Goal: Information Seeking & Learning: Learn about a topic

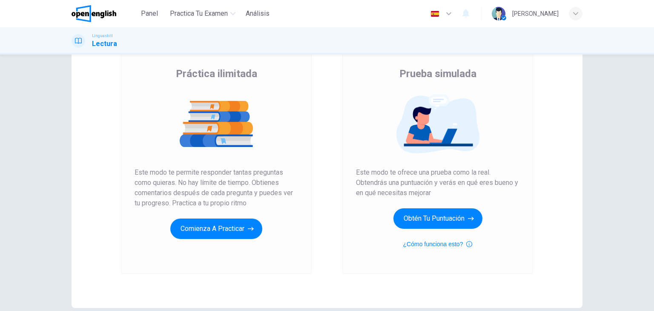
scroll to position [46, 0]
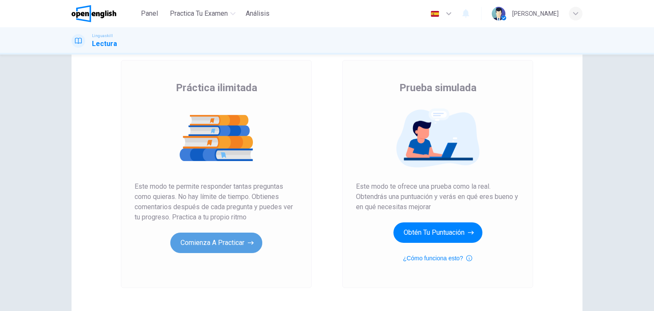
click at [240, 240] on button "Comienza a practicar" at bounding box center [216, 242] width 92 height 20
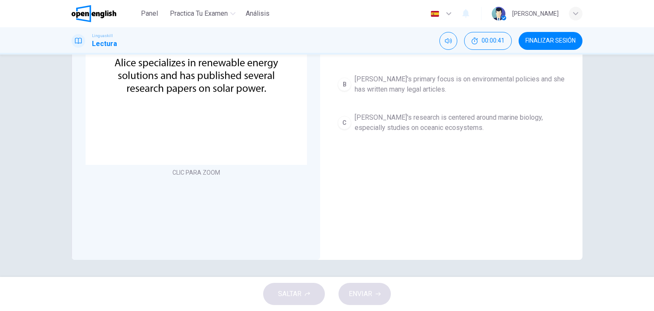
scroll to position [0, 0]
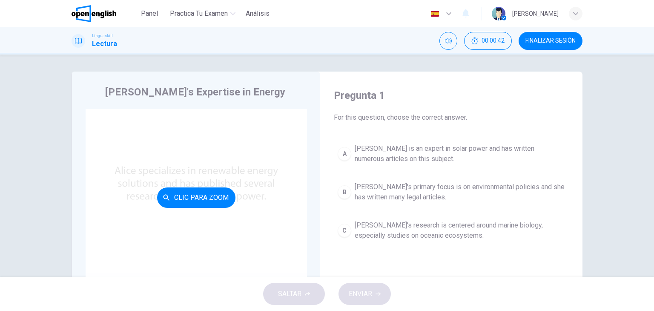
click at [216, 176] on div "Clic para zoom" at bounding box center [196, 197] width 221 height 177
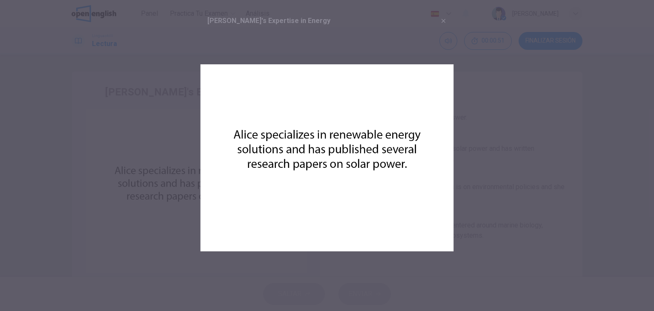
click at [444, 80] on img at bounding box center [326, 157] width 253 height 253
click at [462, 122] on div at bounding box center [327, 155] width 654 height 311
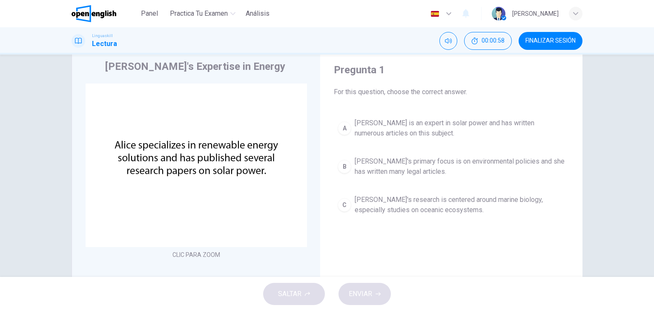
scroll to position [35, 0]
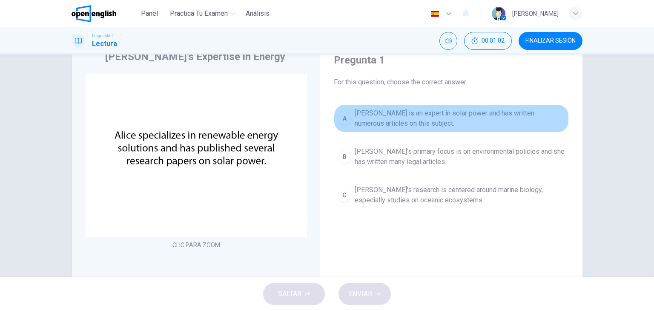
click at [346, 121] on div "A" at bounding box center [344, 118] width 14 height 14
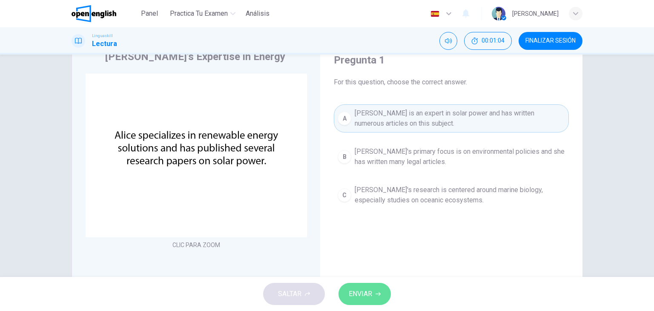
click at [358, 293] on span "ENVIAR" at bounding box center [360, 294] width 23 height 12
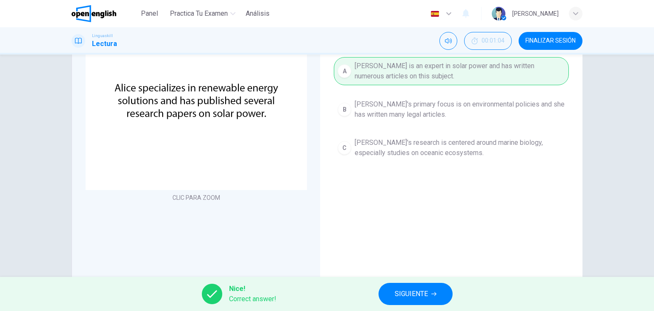
scroll to position [84, 0]
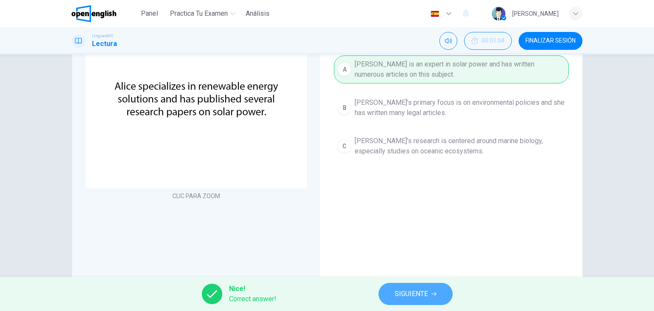
click at [396, 290] on span "SIGUIENTE" at bounding box center [410, 294] width 33 height 12
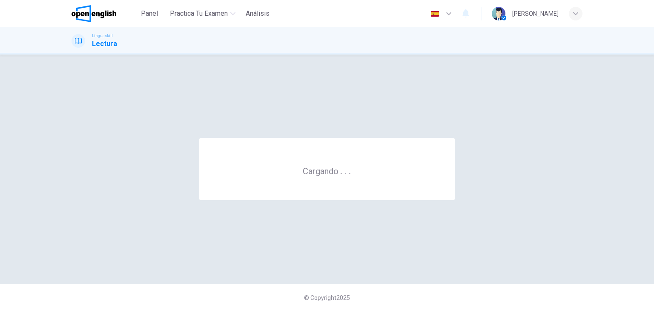
scroll to position [0, 0]
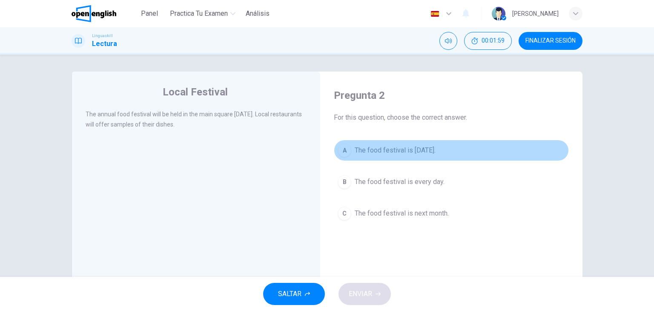
click at [345, 151] on div "A" at bounding box center [344, 150] width 14 height 14
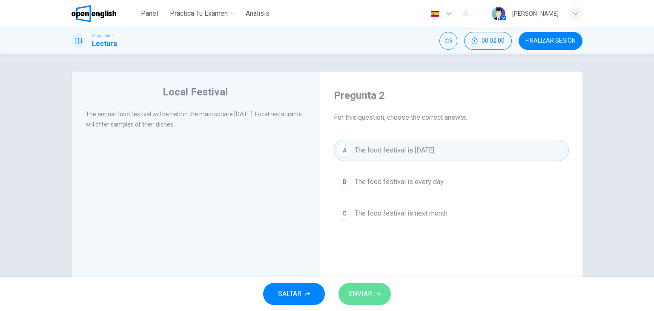
click at [360, 297] on span "ENVIAR" at bounding box center [360, 294] width 23 height 12
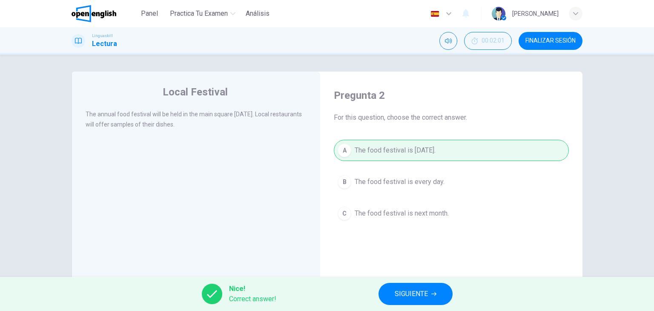
click at [397, 296] on span "SIGUIENTE" at bounding box center [410, 294] width 33 height 12
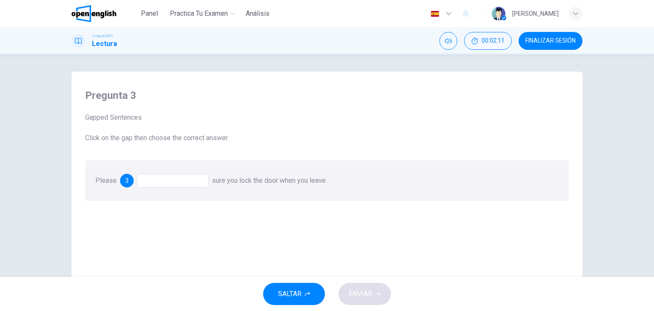
click at [152, 180] on div at bounding box center [172, 181] width 71 height 14
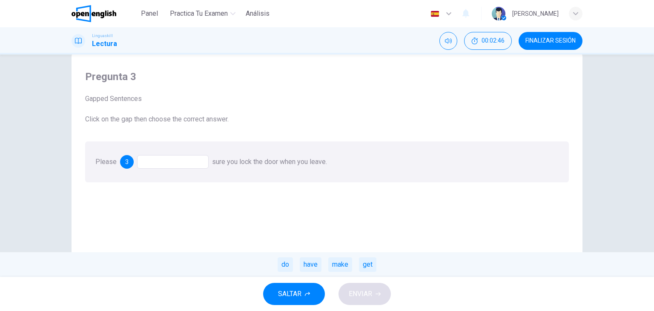
scroll to position [19, 0]
click at [333, 267] on div "make" at bounding box center [340, 264] width 24 height 14
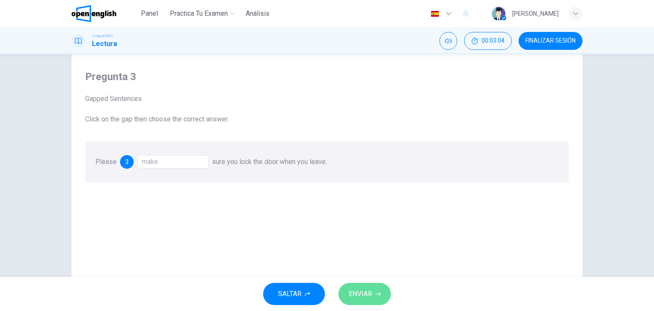
click at [356, 302] on button "ENVIAR" at bounding box center [364, 294] width 52 height 22
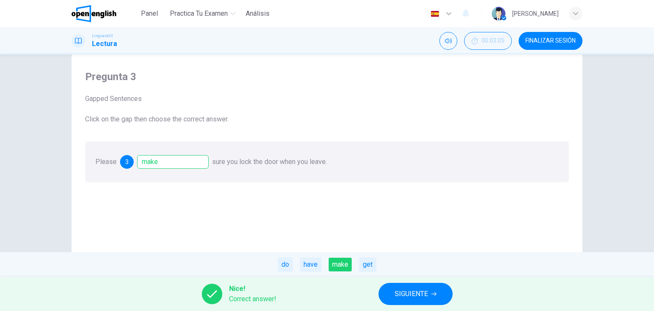
click at [417, 299] on span "SIGUIENTE" at bounding box center [410, 294] width 33 height 12
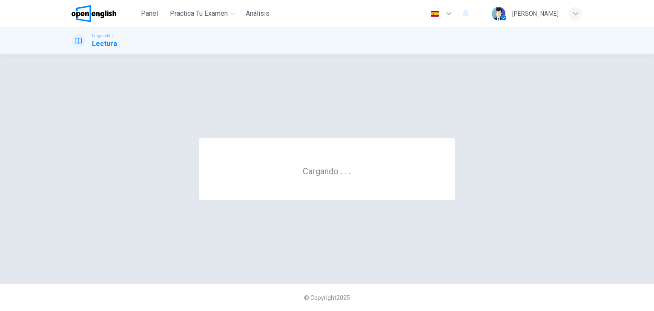
scroll to position [0, 0]
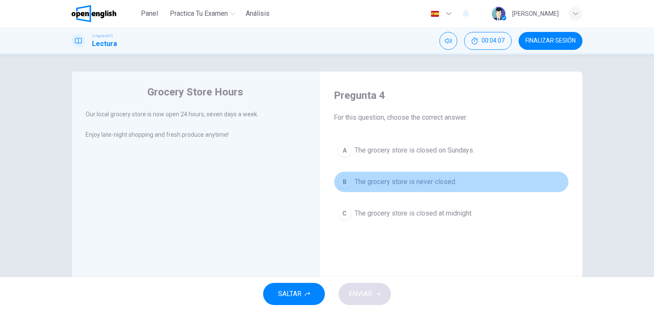
click at [344, 179] on div "B" at bounding box center [344, 182] width 14 height 14
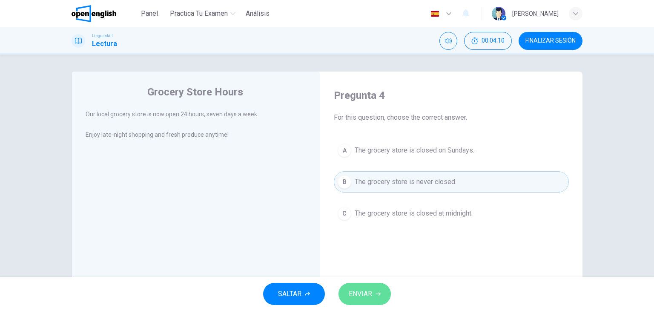
click at [365, 294] on span "ENVIAR" at bounding box center [360, 294] width 23 height 12
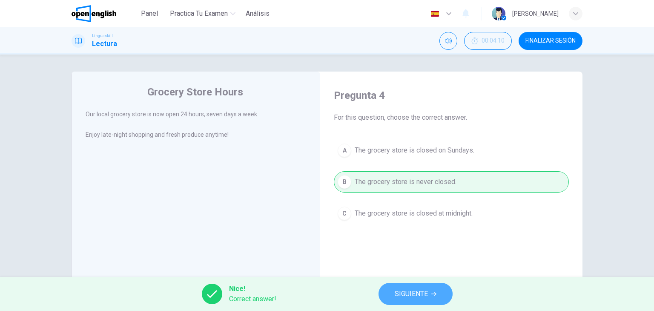
click at [397, 298] on span "SIGUIENTE" at bounding box center [410, 294] width 33 height 12
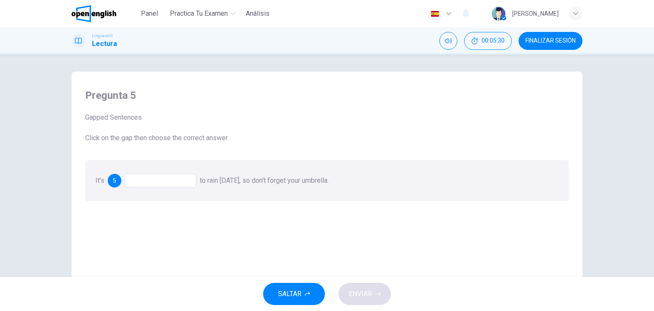
click at [170, 178] on div at bounding box center [160, 181] width 71 height 14
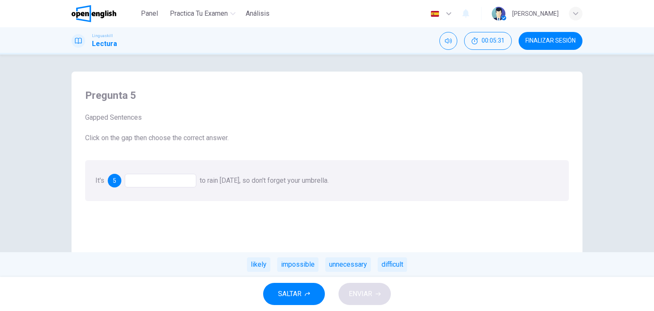
click at [170, 184] on div at bounding box center [160, 181] width 71 height 14
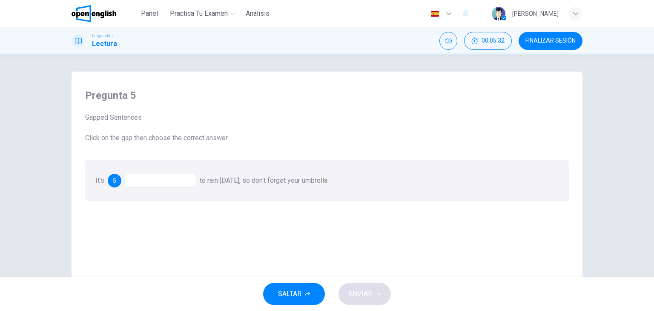
click at [163, 181] on div at bounding box center [160, 181] width 71 height 14
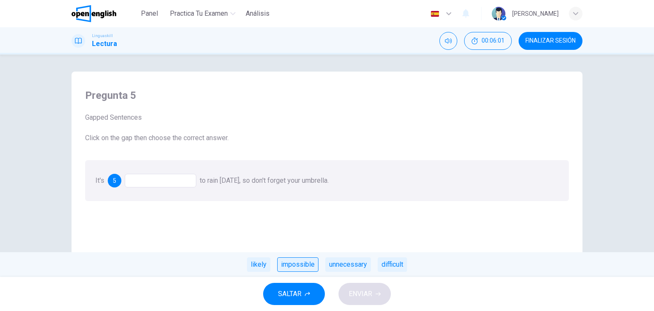
click at [295, 267] on div "impossible" at bounding box center [297, 264] width 41 height 14
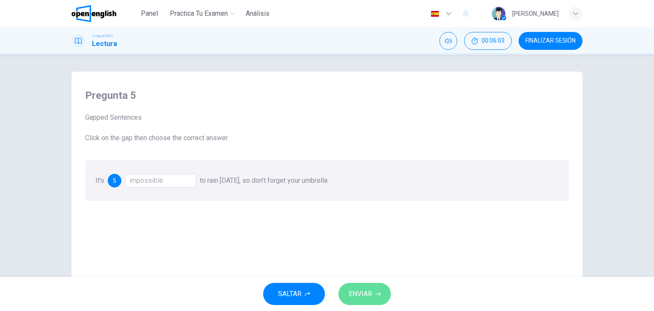
click at [371, 288] on span "ENVIAR" at bounding box center [360, 294] width 23 height 12
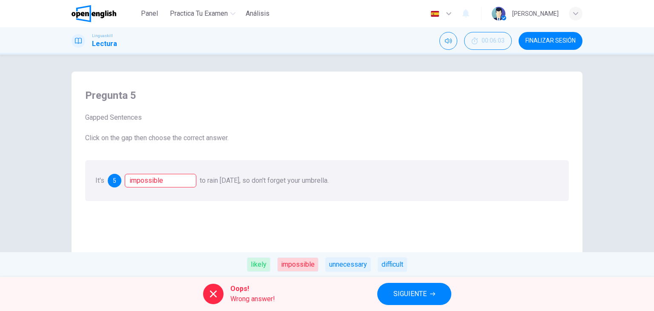
click at [256, 265] on div "likely" at bounding box center [258, 264] width 23 height 14
click at [401, 286] on button "SIGUIENTE" at bounding box center [414, 294] width 74 height 22
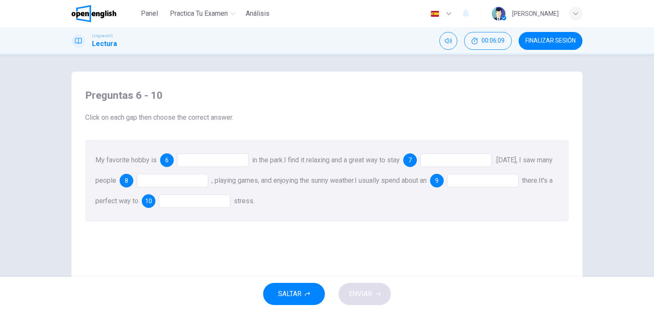
drag, startPoint x: 235, startPoint y: 119, endPoint x: 210, endPoint y: 120, distance: 24.7
click at [210, 120] on span "Click on each gap then choose the correct answer." at bounding box center [326, 117] width 483 height 10
drag, startPoint x: 234, startPoint y: 118, endPoint x: 84, endPoint y: 117, distance: 150.2
click at [85, 117] on span "Click on each gap then choose the correct answer." at bounding box center [326, 117] width 483 height 10
drag, startPoint x: 84, startPoint y: 117, endPoint x: 252, endPoint y: 122, distance: 167.7
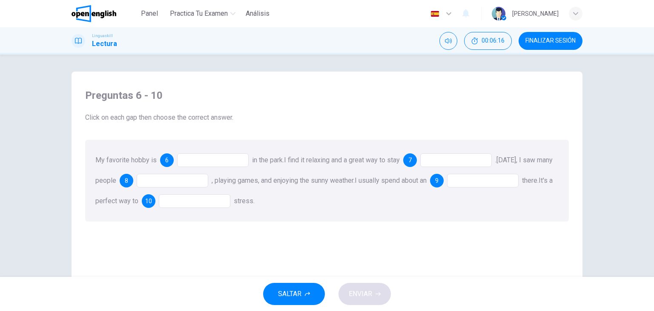
click at [252, 122] on span "Click on each gap then choose the correct answer." at bounding box center [326, 117] width 483 height 10
click at [209, 162] on div at bounding box center [212, 160] width 71 height 14
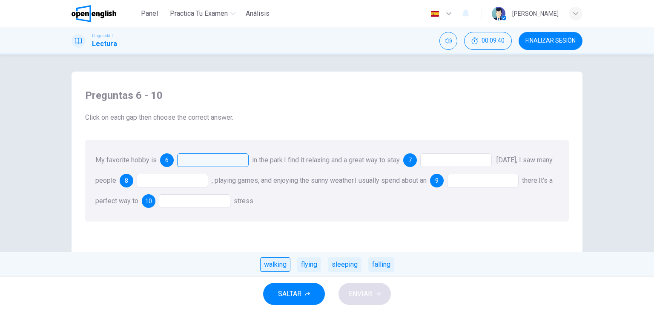
click at [274, 268] on div "walking" at bounding box center [275, 264] width 30 height 14
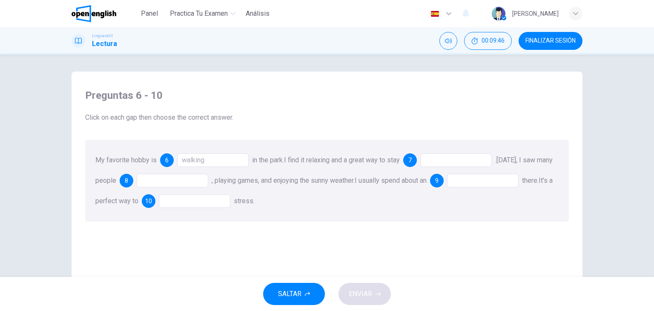
click at [431, 161] on div at bounding box center [455, 160] width 71 height 14
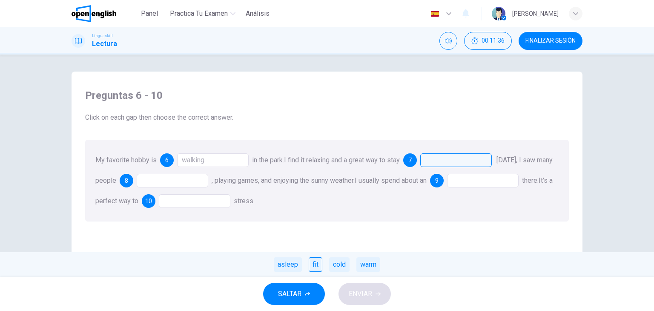
click at [314, 266] on div "fit" at bounding box center [316, 264] width 14 height 14
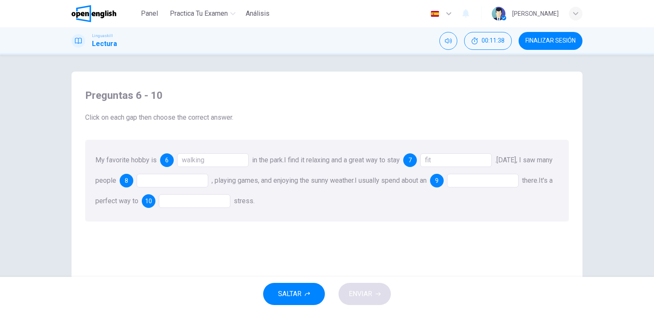
drag, startPoint x: 432, startPoint y: 173, endPoint x: 345, endPoint y: 172, distance: 86.4
click at [345, 172] on div "My favorite hobby is 6 walking in the park. I find it relaxing and a great way …" at bounding box center [326, 181] width 483 height 82
click at [200, 174] on div at bounding box center [172, 181] width 71 height 14
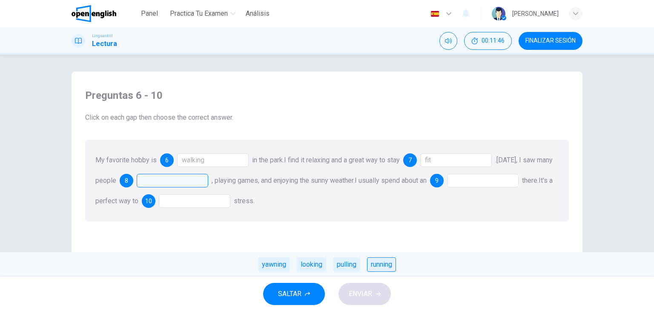
click at [374, 263] on div "running" at bounding box center [381, 264] width 29 height 14
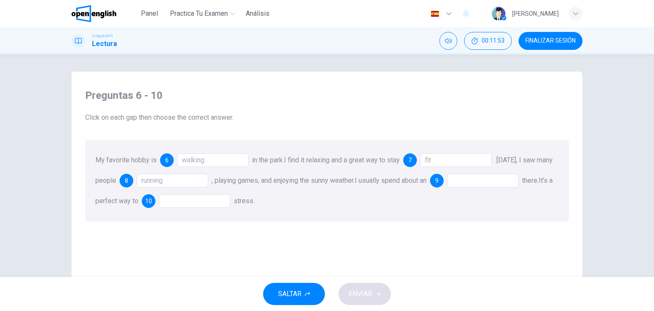
click at [486, 180] on div at bounding box center [482, 181] width 71 height 14
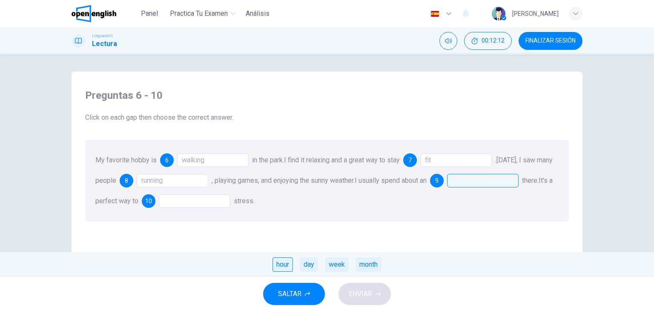
click at [283, 267] on div "hour" at bounding box center [282, 264] width 20 height 14
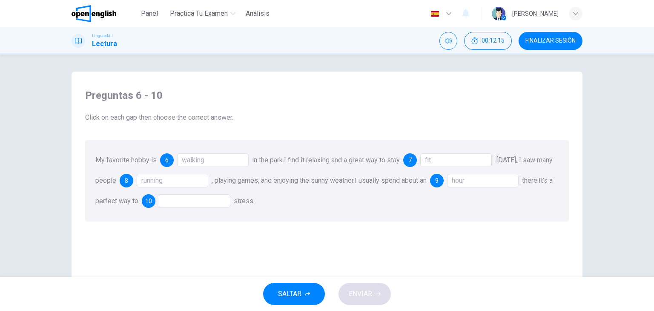
click at [216, 203] on div at bounding box center [194, 201] width 71 height 14
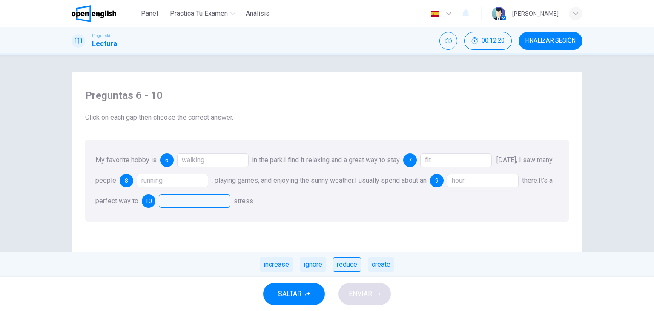
click at [338, 264] on div "reduce" at bounding box center [347, 264] width 28 height 14
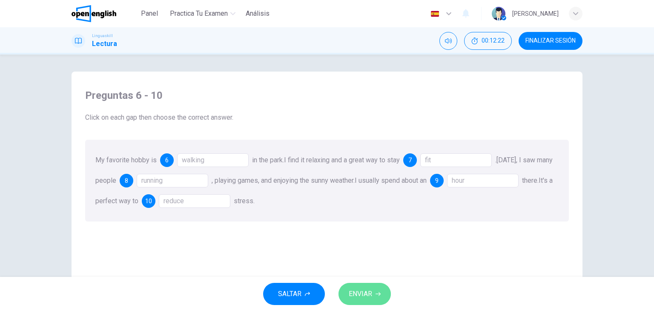
click at [367, 299] on span "ENVIAR" at bounding box center [360, 294] width 23 height 12
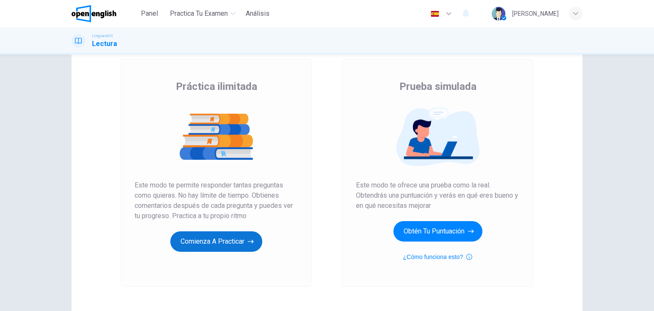
scroll to position [47, 0]
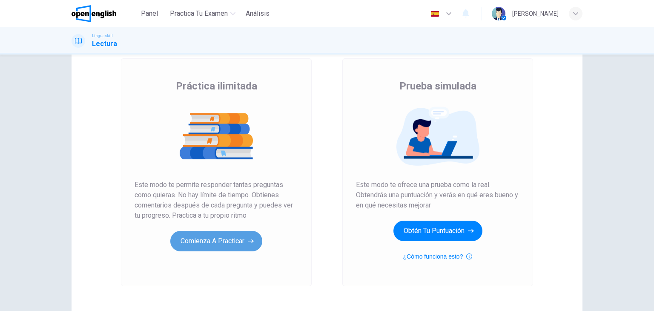
click at [210, 244] on button "Comienza a practicar" at bounding box center [216, 241] width 92 height 20
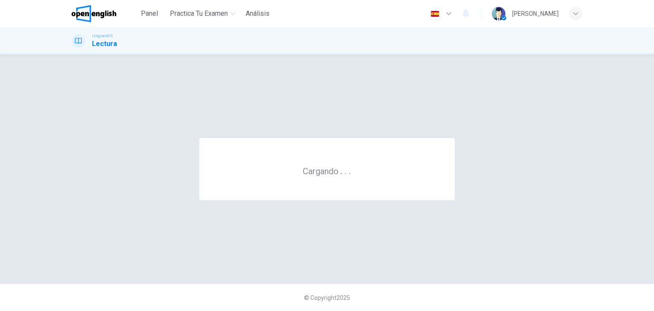
scroll to position [0, 0]
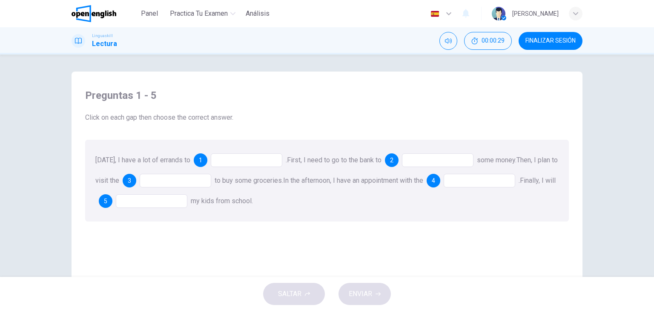
click at [222, 162] on div at bounding box center [246, 160] width 71 height 14
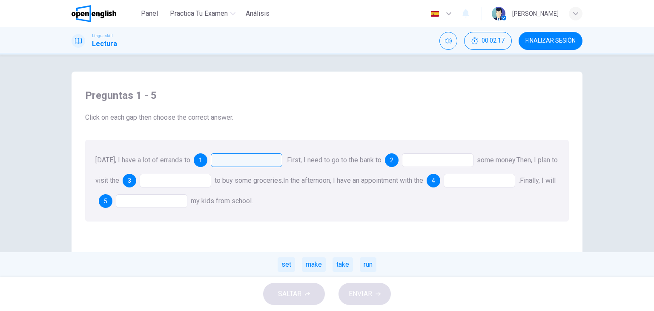
drag, startPoint x: 113, startPoint y: 162, endPoint x: 177, endPoint y: 172, distance: 65.4
click at [177, 172] on div "[DATE], I have a lot of errands to 1 . set make take run First, I need to go to…" at bounding box center [326, 181] width 483 height 82
click at [320, 266] on div "make" at bounding box center [314, 264] width 24 height 14
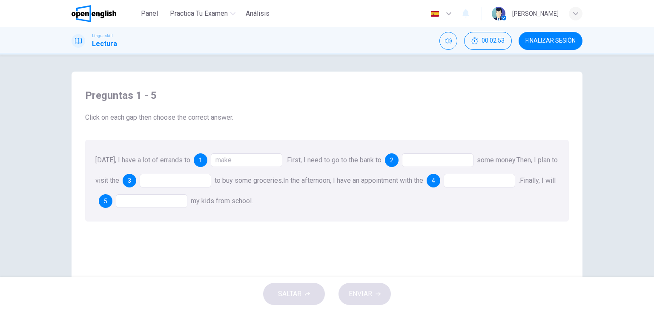
click at [415, 164] on div at bounding box center [437, 160] width 71 height 14
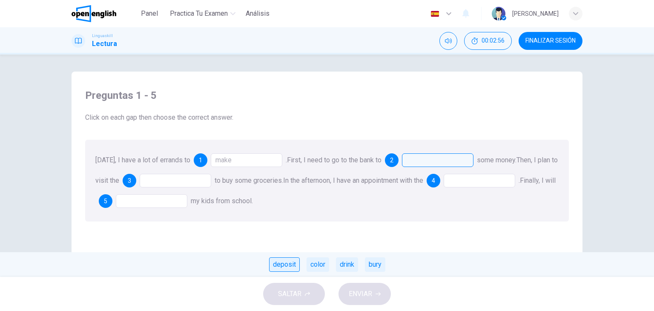
click at [283, 266] on div "deposit" at bounding box center [284, 264] width 31 height 14
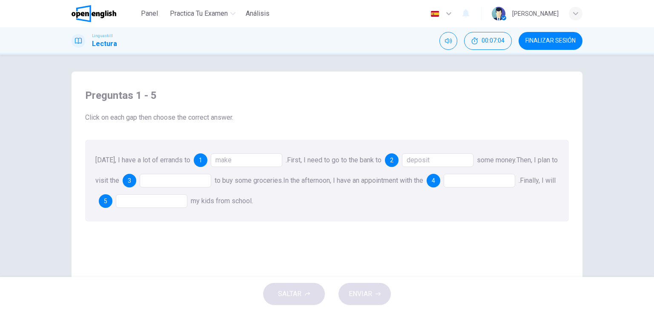
click at [174, 179] on div at bounding box center [175, 181] width 71 height 14
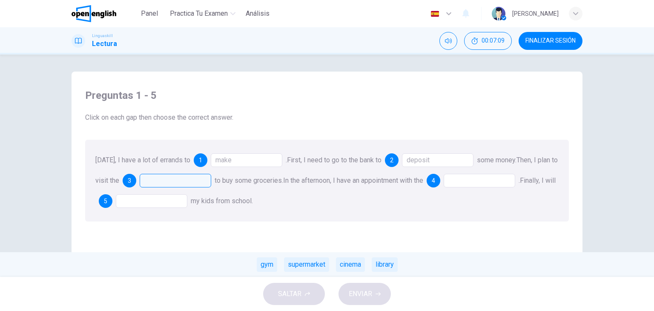
click at [174, 179] on div at bounding box center [175, 181] width 71 height 14
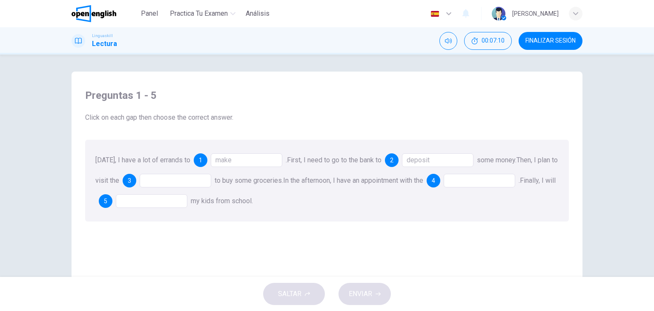
click at [194, 179] on div at bounding box center [175, 181] width 71 height 14
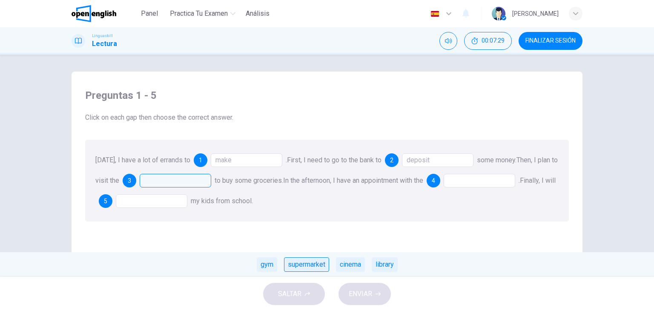
click at [296, 266] on div "supermarket" at bounding box center [306, 264] width 45 height 14
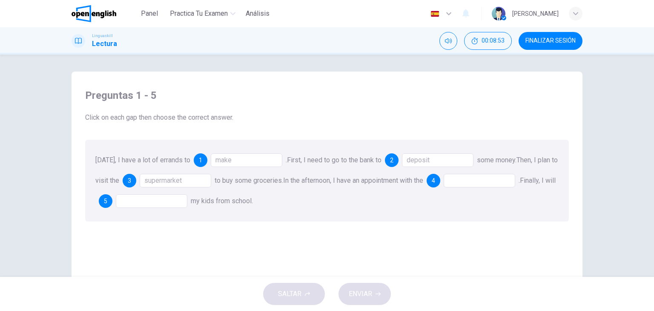
scroll to position [12, 0]
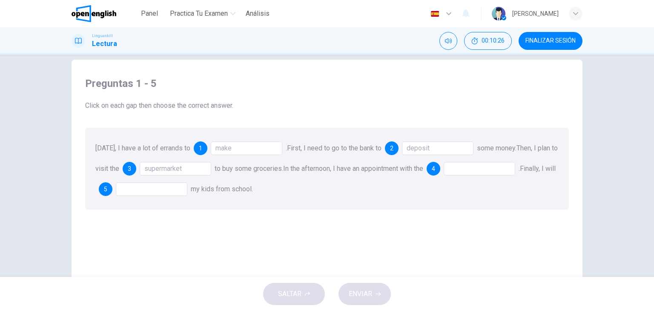
click at [465, 170] on div at bounding box center [478, 169] width 71 height 14
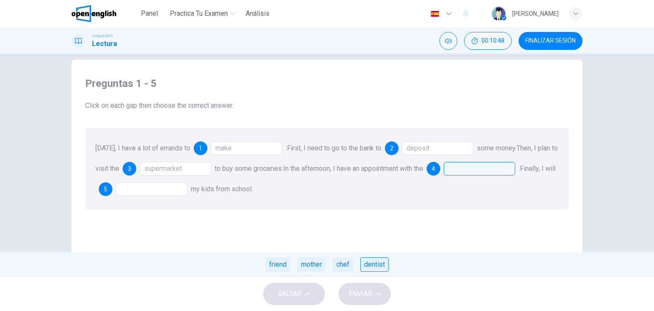
click at [377, 266] on div "dentist" at bounding box center [374, 264] width 29 height 14
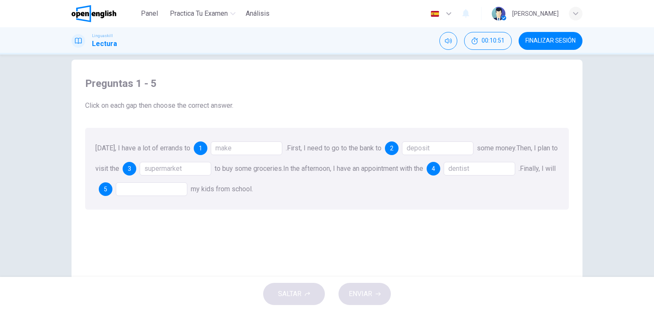
click at [162, 189] on div at bounding box center [151, 189] width 71 height 14
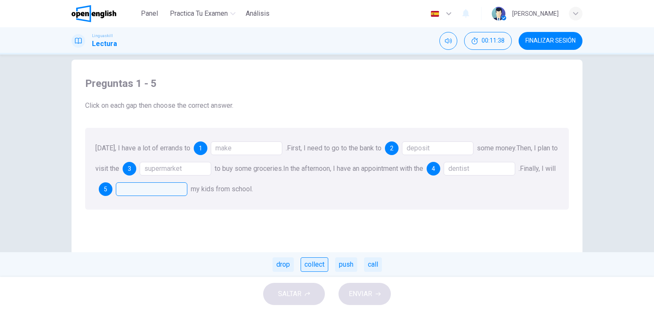
click at [306, 267] on div "collect" at bounding box center [314, 264] width 28 height 14
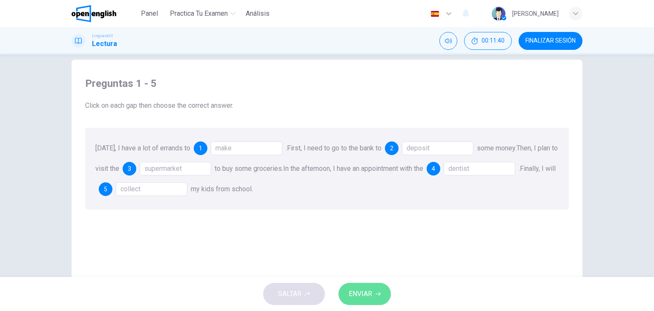
click at [351, 292] on span "ENVIAR" at bounding box center [360, 294] width 23 height 12
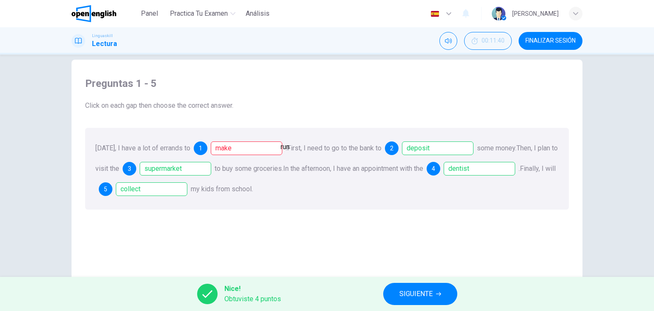
click at [255, 149] on div "make" at bounding box center [246, 148] width 71 height 14
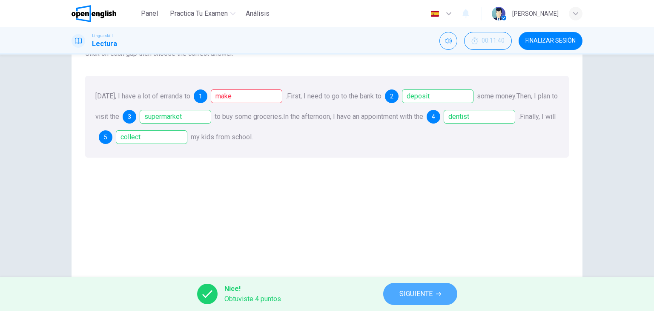
click at [435, 299] on button "SIGUIENTE" at bounding box center [420, 294] width 74 height 22
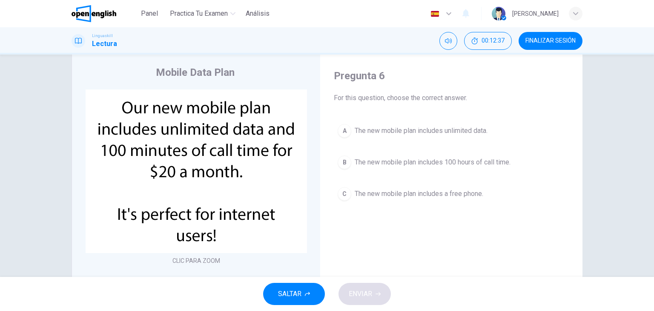
scroll to position [26, 0]
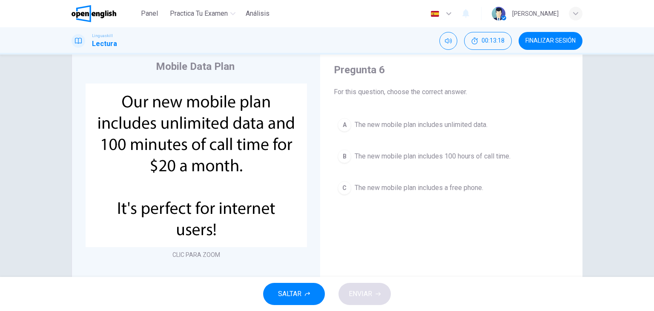
drag, startPoint x: 234, startPoint y: 229, endPoint x: 125, endPoint y: 94, distance: 173.4
click at [125, 94] on img at bounding box center [196, 164] width 221 height 163
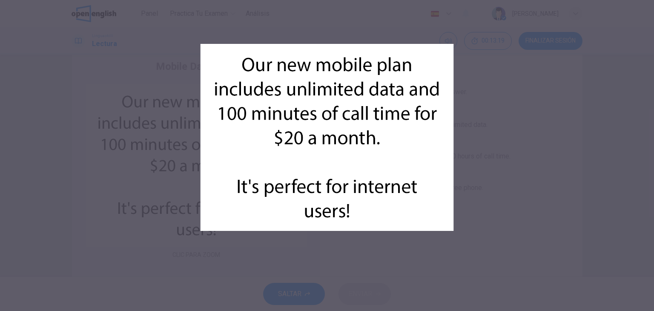
drag, startPoint x: 125, startPoint y: 94, endPoint x: 142, endPoint y: 108, distance: 22.1
click at [142, 108] on div at bounding box center [327, 155] width 654 height 311
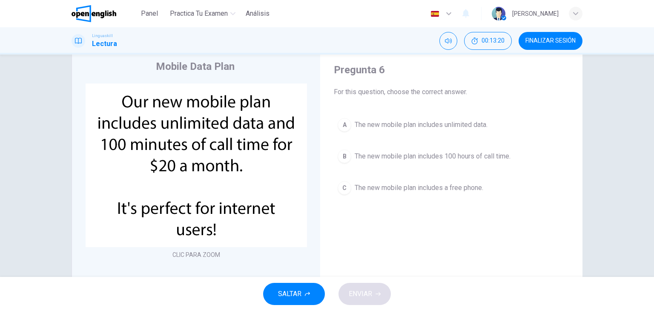
click at [167, 109] on img at bounding box center [196, 164] width 221 height 163
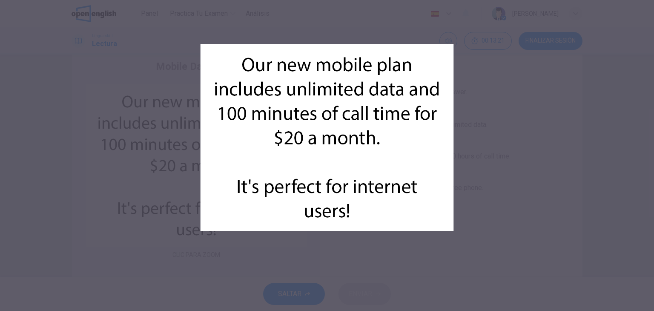
drag, startPoint x: 243, startPoint y: 65, endPoint x: 352, endPoint y: 215, distance: 185.3
click at [352, 215] on img at bounding box center [326, 137] width 253 height 253
click at [108, 179] on div at bounding box center [327, 155] width 654 height 311
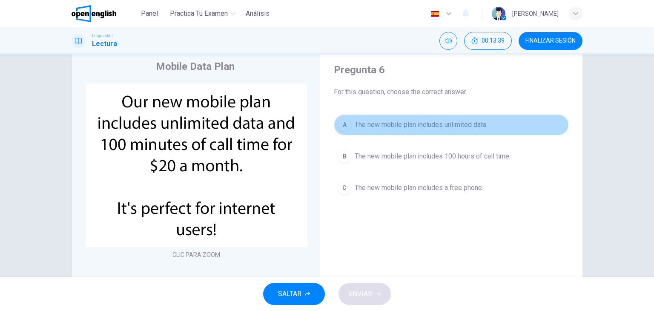
click at [345, 125] on div "A" at bounding box center [344, 125] width 14 height 14
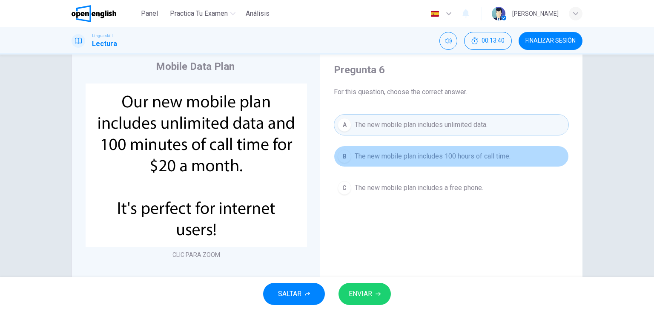
click at [337, 160] on div "B" at bounding box center [344, 156] width 14 height 14
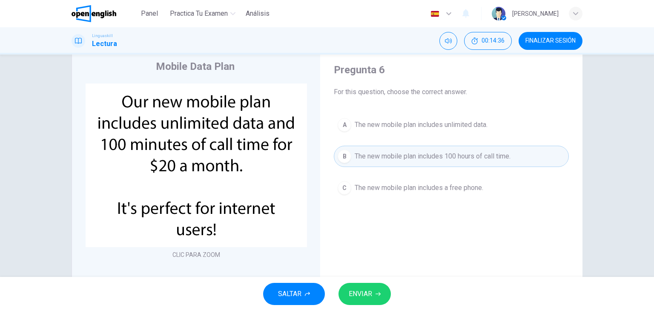
click at [392, 123] on span "The new mobile plan includes unlimited data." at bounding box center [420, 125] width 133 height 10
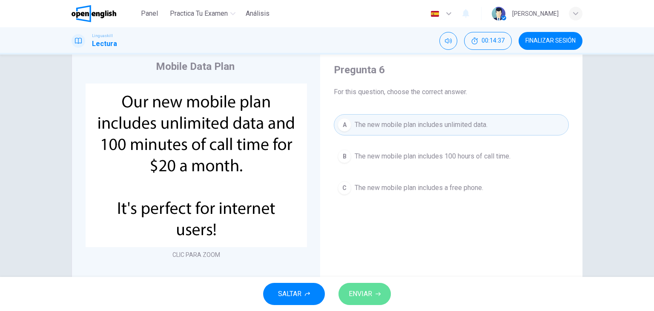
click at [374, 297] on button "ENVIAR" at bounding box center [364, 294] width 52 height 22
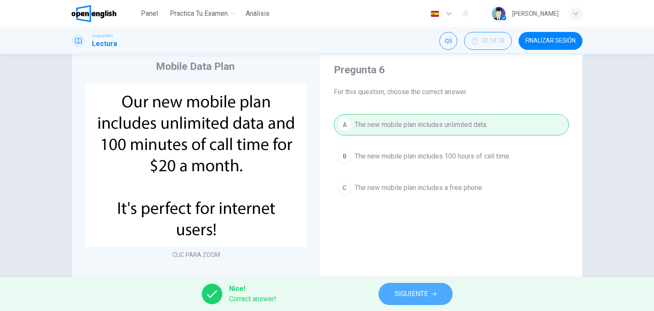
click at [407, 293] on span "SIGUIENTE" at bounding box center [410, 294] width 33 height 12
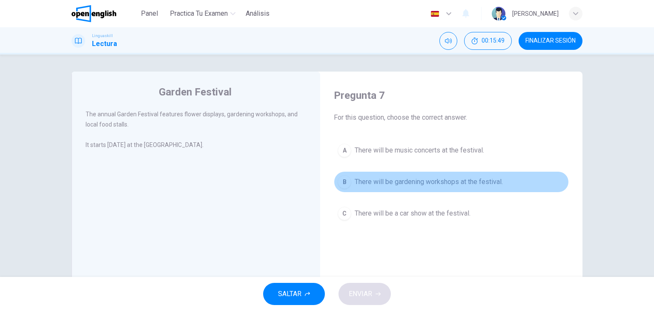
click at [383, 188] on button "B There will be gardening workshops at the festival." at bounding box center [451, 181] width 235 height 21
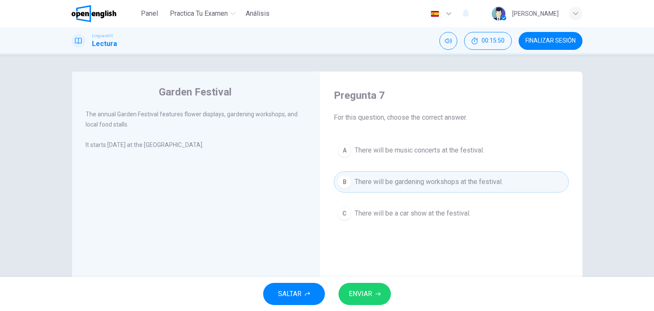
click at [352, 297] on span "ENVIAR" at bounding box center [360, 294] width 23 height 12
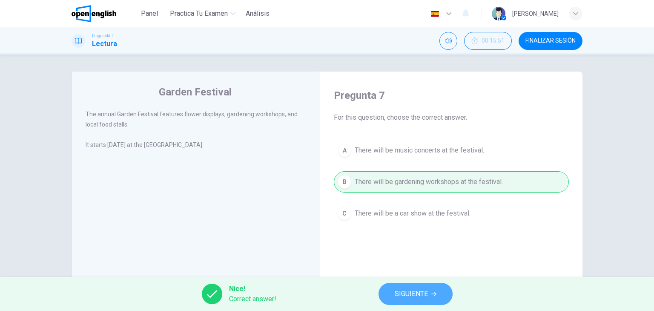
click at [403, 298] on span "SIGUIENTE" at bounding box center [410, 294] width 33 height 12
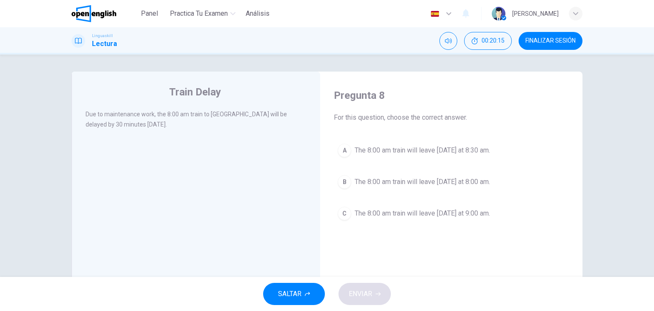
click at [423, 152] on span "The 8:00 am train will leave tomorrow at 8:30 am." at bounding box center [421, 150] width 135 height 10
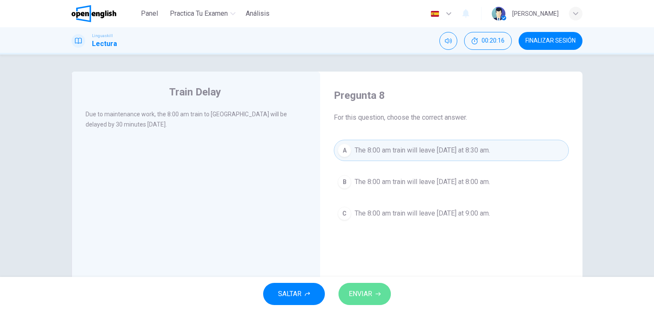
click at [363, 291] on span "ENVIAR" at bounding box center [360, 294] width 23 height 12
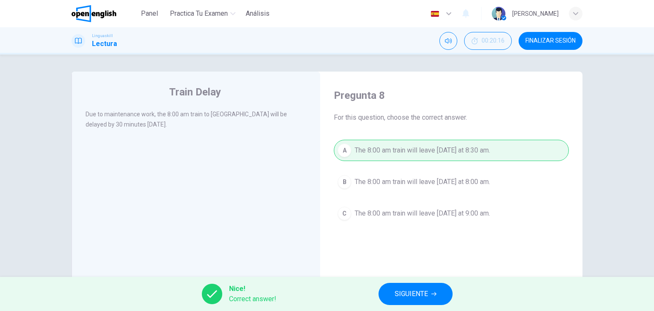
click at [153, 154] on div "Train Delay Due to maintenance work, the 8:00 am train to Riverside will be del…" at bounding box center [195, 219] width 249 height 296
click at [425, 295] on span "SIGUIENTE" at bounding box center [410, 294] width 33 height 12
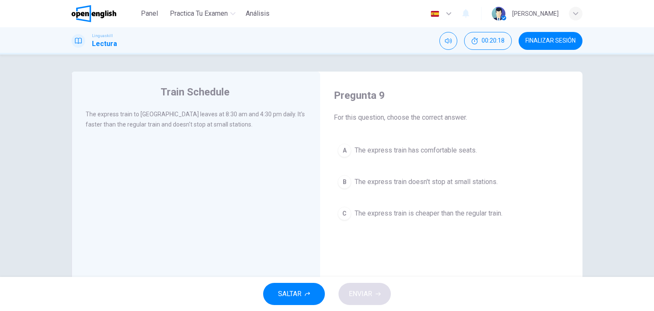
scroll to position [22, 0]
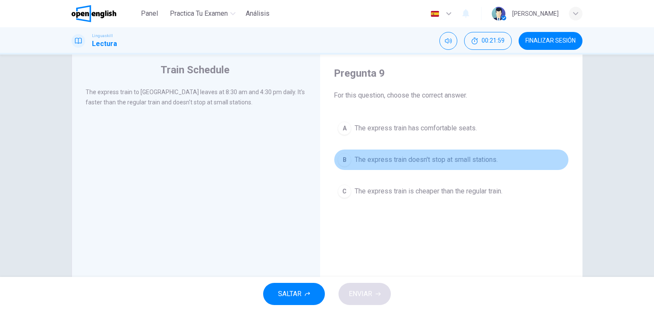
click at [454, 163] on span "The express train doesn't stop at small stations." at bounding box center [425, 159] width 143 height 10
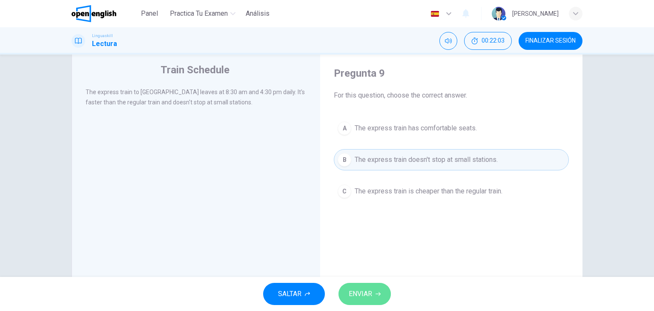
click at [371, 292] on span "ENVIAR" at bounding box center [360, 294] width 23 height 12
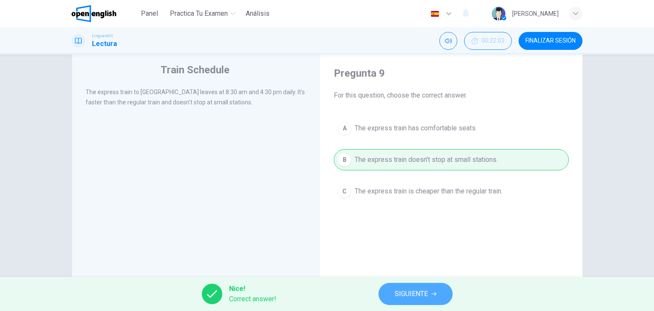
click at [418, 298] on span "SIGUIENTE" at bounding box center [410, 294] width 33 height 12
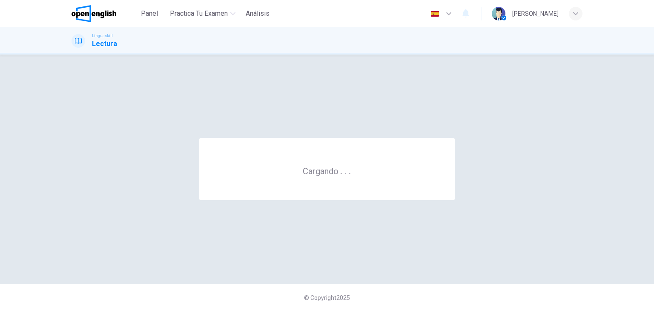
scroll to position [0, 0]
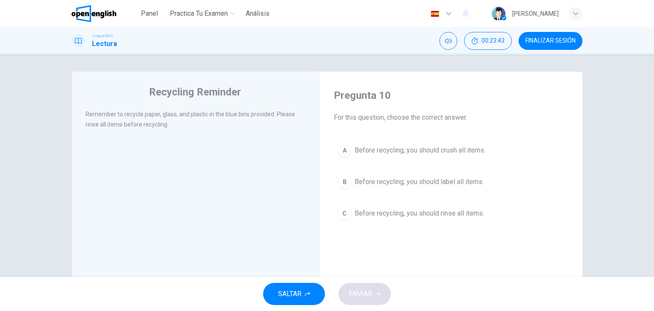
drag, startPoint x: 274, startPoint y: 114, endPoint x: 278, endPoint y: 137, distance: 22.5
click at [278, 137] on div "Remember to recycle paper, glass, and plastic in the blue bins provided. Please…" at bounding box center [202, 124] width 232 height 31
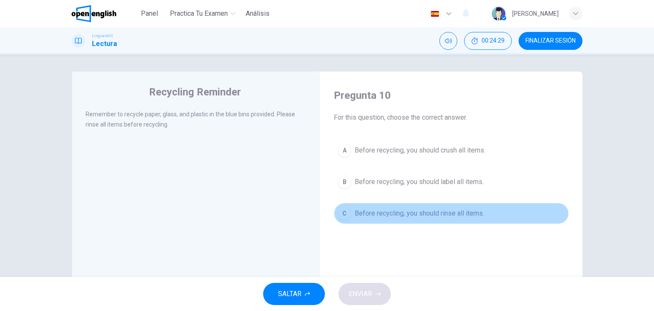
click at [383, 222] on button "C Before recycling, you should rinse all items." at bounding box center [451, 213] width 235 height 21
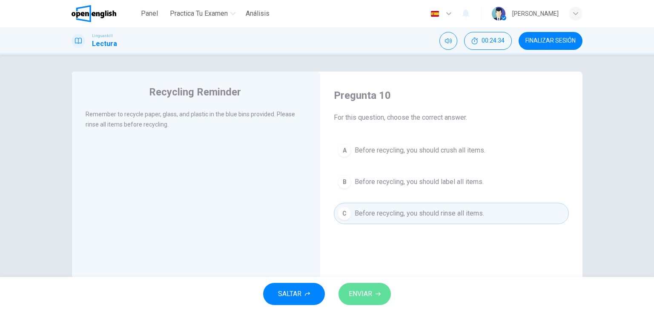
click at [360, 289] on span "ENVIAR" at bounding box center [360, 294] width 23 height 12
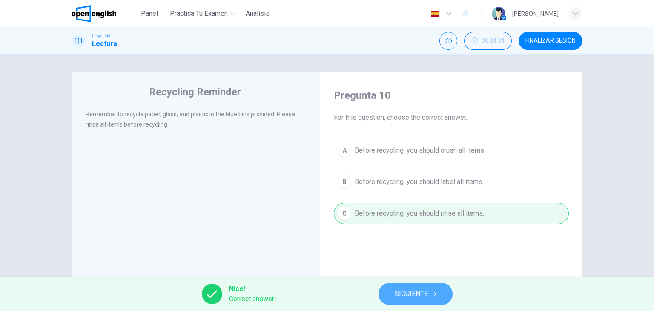
click at [416, 295] on span "SIGUIENTE" at bounding box center [410, 294] width 33 height 12
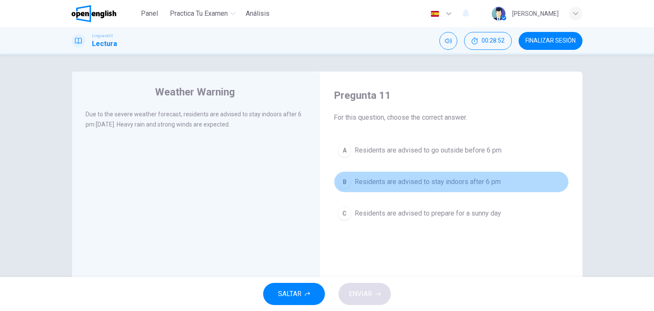
click at [409, 177] on span "Residents are advised to stay indoors after 6 pm" at bounding box center [427, 182] width 146 height 10
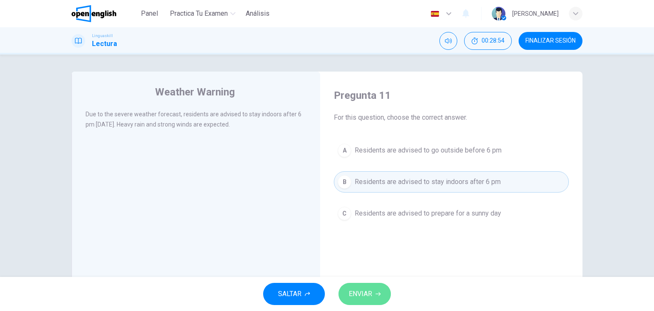
click at [374, 296] on button "ENVIAR" at bounding box center [364, 294] width 52 height 22
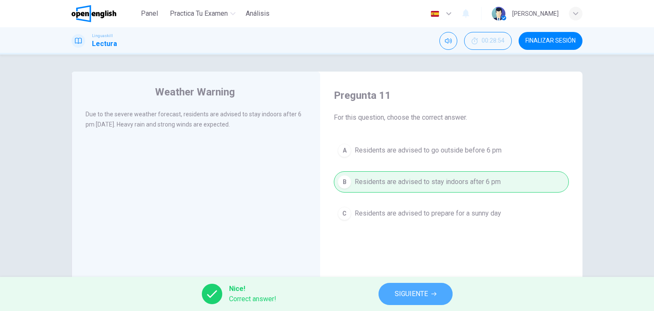
click at [408, 294] on span "SIGUIENTE" at bounding box center [410, 294] width 33 height 12
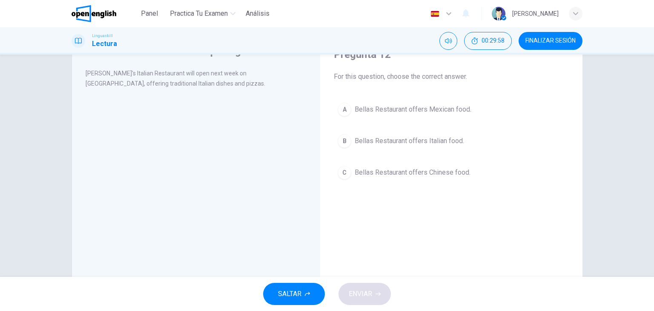
scroll to position [38, 0]
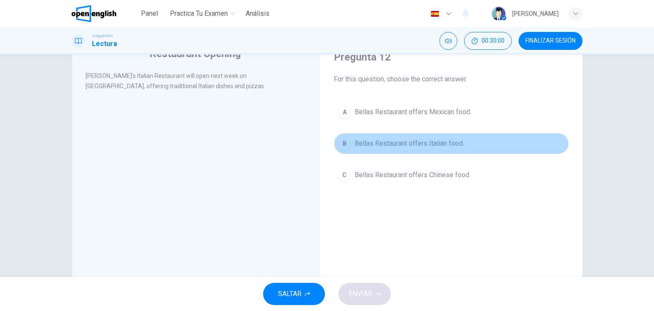
click at [363, 140] on span "Bellas Restaurant offers Italian food." at bounding box center [408, 143] width 109 height 10
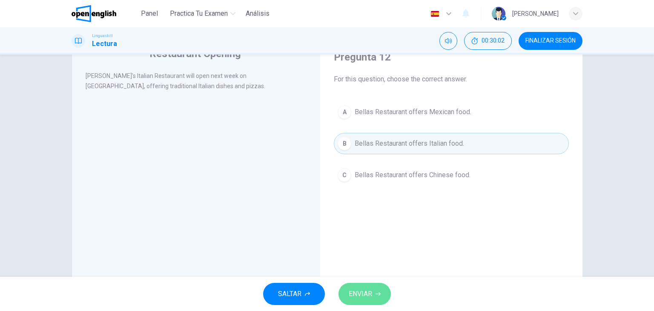
click at [366, 295] on span "ENVIAR" at bounding box center [360, 294] width 23 height 12
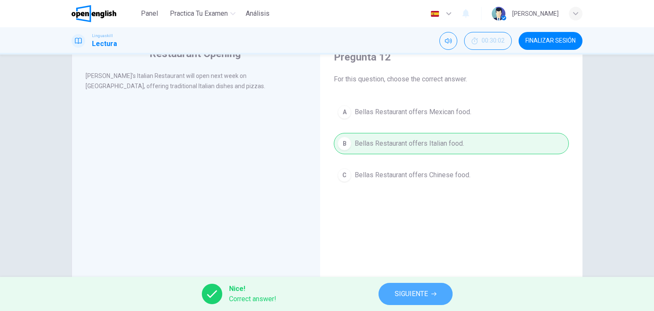
click at [405, 295] on span "SIGUIENTE" at bounding box center [410, 294] width 33 height 12
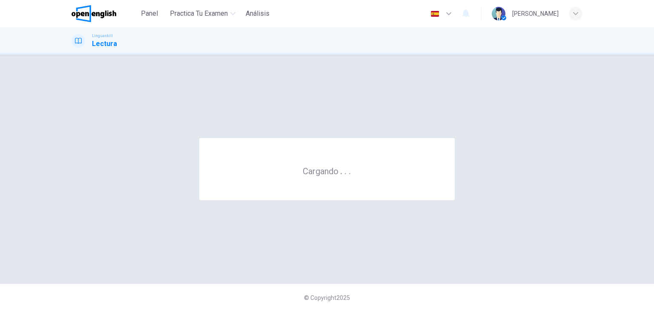
scroll to position [0, 0]
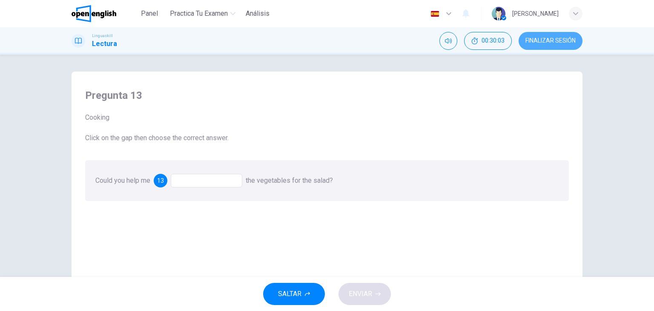
click at [561, 45] on button "FINALIZAR SESIÓN" at bounding box center [550, 41] width 64 height 18
